Goal: Use online tool/utility: Utilize a website feature to perform a specific function

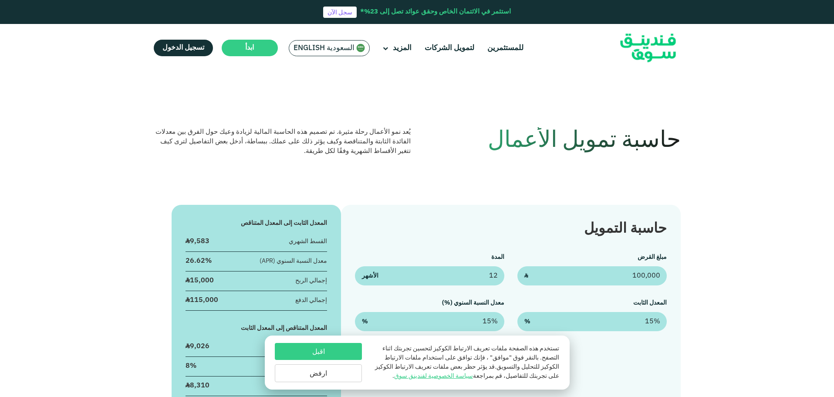
click at [325, 345] on button "اقبل" at bounding box center [318, 351] width 87 height 17
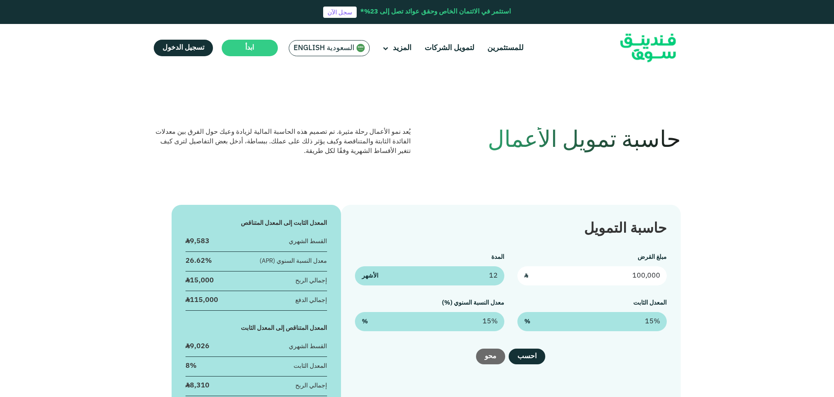
click at [595, 273] on input "100,000" at bounding box center [591, 275] width 149 height 19
type input "960,000"
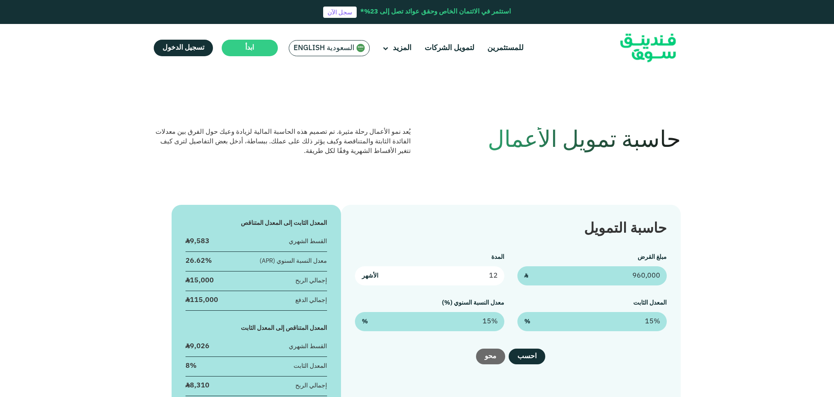
click at [460, 273] on input "12" at bounding box center [429, 275] width 149 height 19
click at [486, 273] on input "12" at bounding box center [429, 275] width 149 height 19
click at [492, 273] on input "12" at bounding box center [429, 275] width 149 height 19
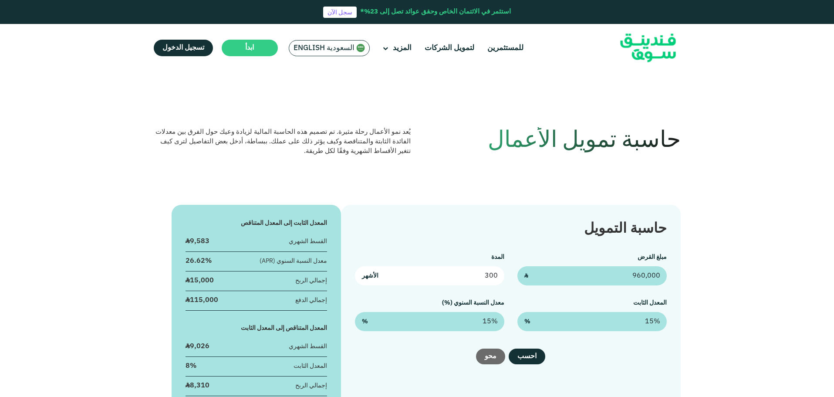
type input "300"
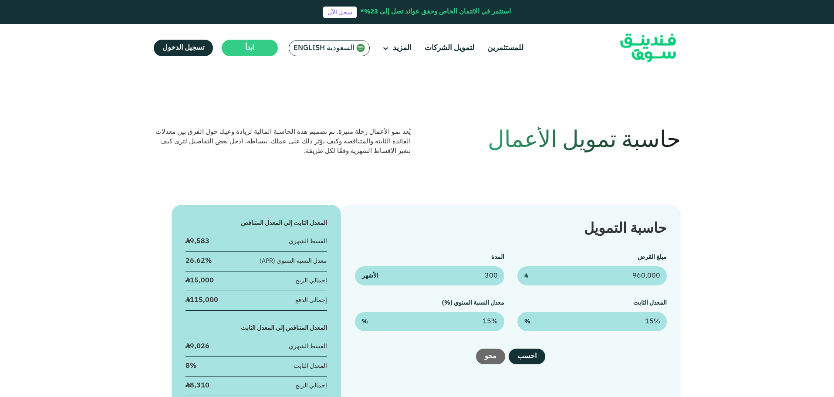
click at [491, 232] on div "حاسبة التمويل" at bounding box center [510, 229] width 311 height 21
click at [629, 320] on input "15" at bounding box center [591, 321] width 149 height 19
type input "15%"
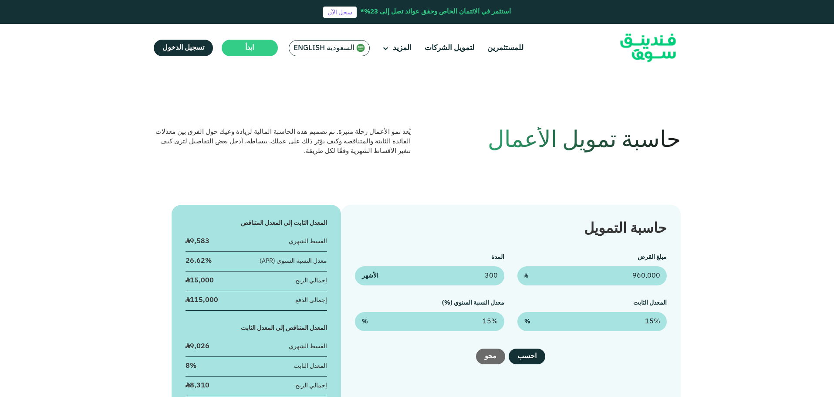
click at [495, 364] on div "حاسبة التمويل مبلغ القرض 960,000 ʢ المدة 300 الأشهر المعدل الثابت 15% % معدل ال…" at bounding box center [510, 319] width 339 height 229
click at [495, 362] on button "محو" at bounding box center [490, 356] width 29 height 16
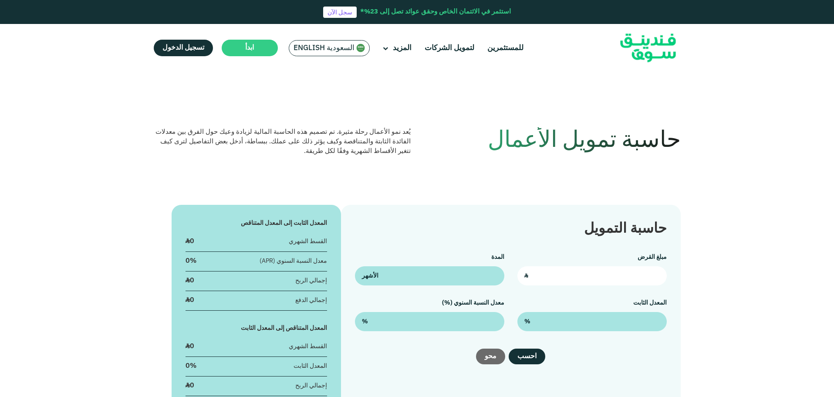
click at [598, 279] on input "text" at bounding box center [591, 275] width 149 height 19
type input "960,000"
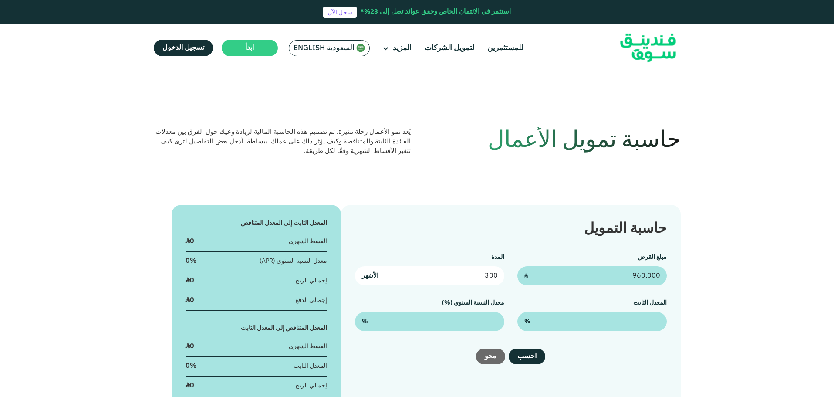
type input "300"
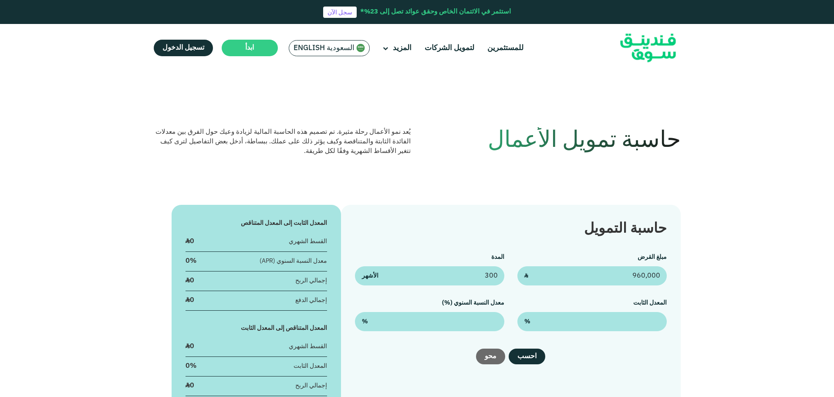
click at [609, 288] on div "مبلغ القرض 960,000 ʢ المدة 300 الأشهر المعدل الثابت % معدل النسبة السنوي (%) %" at bounding box center [510, 291] width 311 height 78
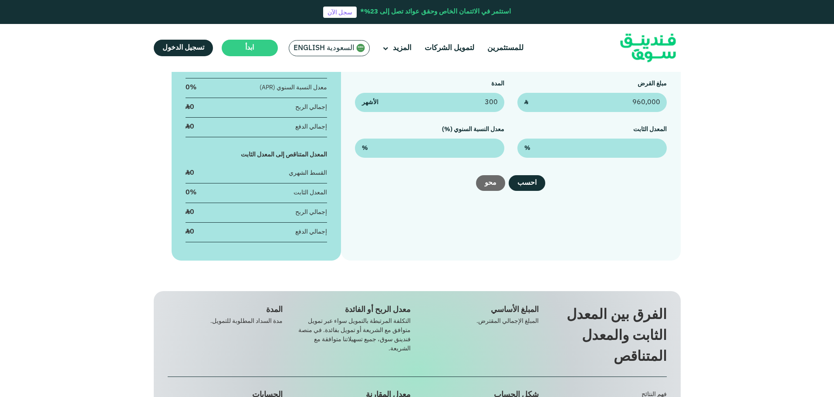
scroll to position [174, 0]
click at [534, 178] on button "احسب" at bounding box center [526, 182] width 37 height 16
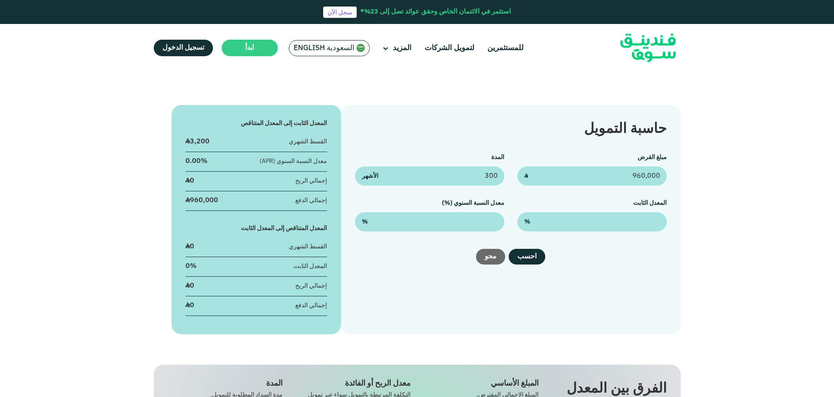
scroll to position [87, 0]
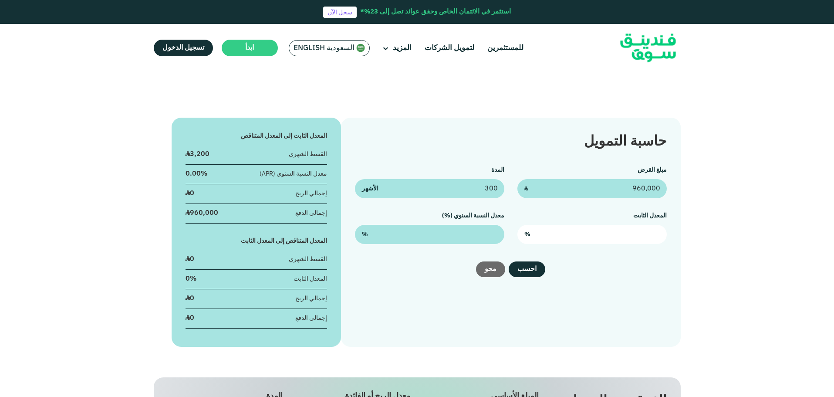
click at [588, 234] on input "text" at bounding box center [591, 234] width 149 height 19
